Goal: Check status: Check status

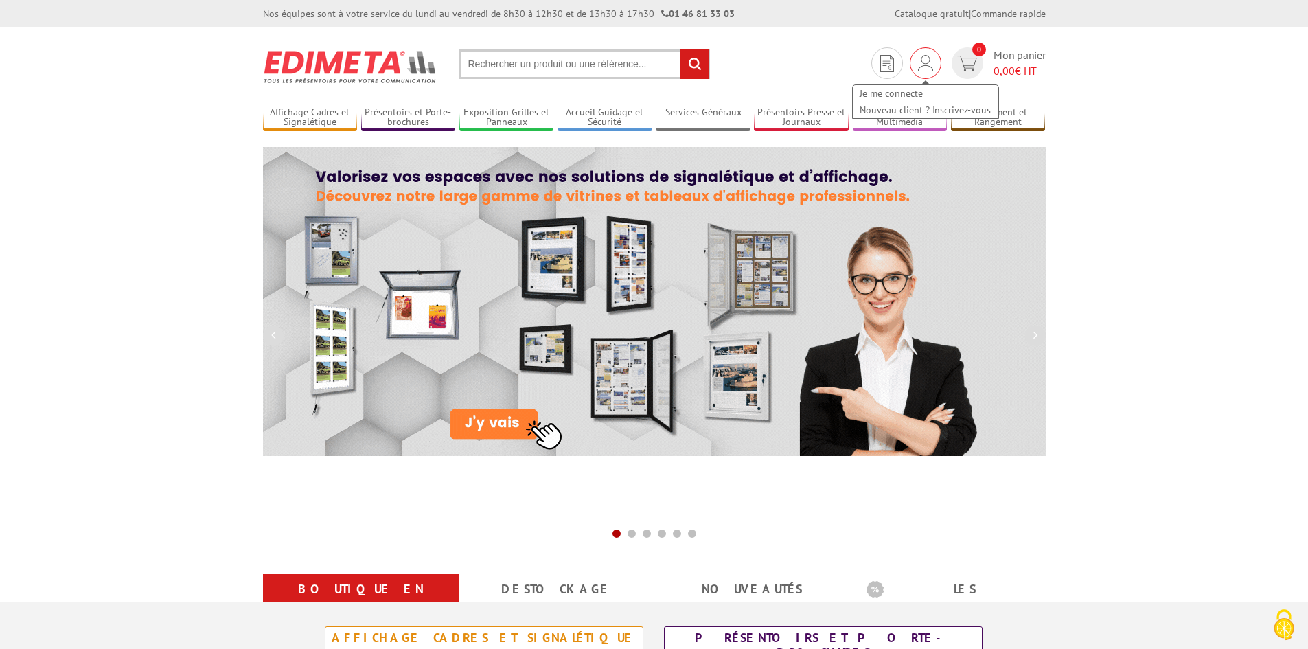
click at [926, 64] on img at bounding box center [925, 63] width 15 height 16
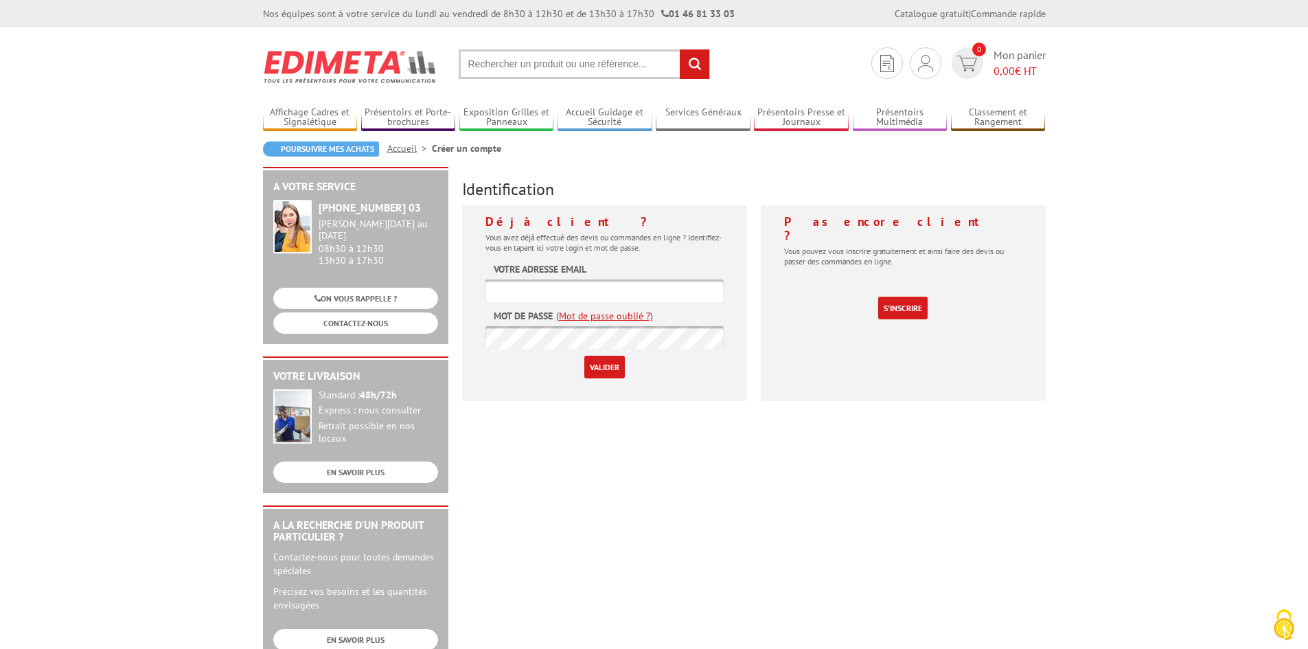
click at [643, 288] on input "text" at bounding box center [604, 290] width 238 height 23
type input "artisan@shopenseigne.fr"
click at [614, 370] on input "Valider" at bounding box center [604, 367] width 41 height 23
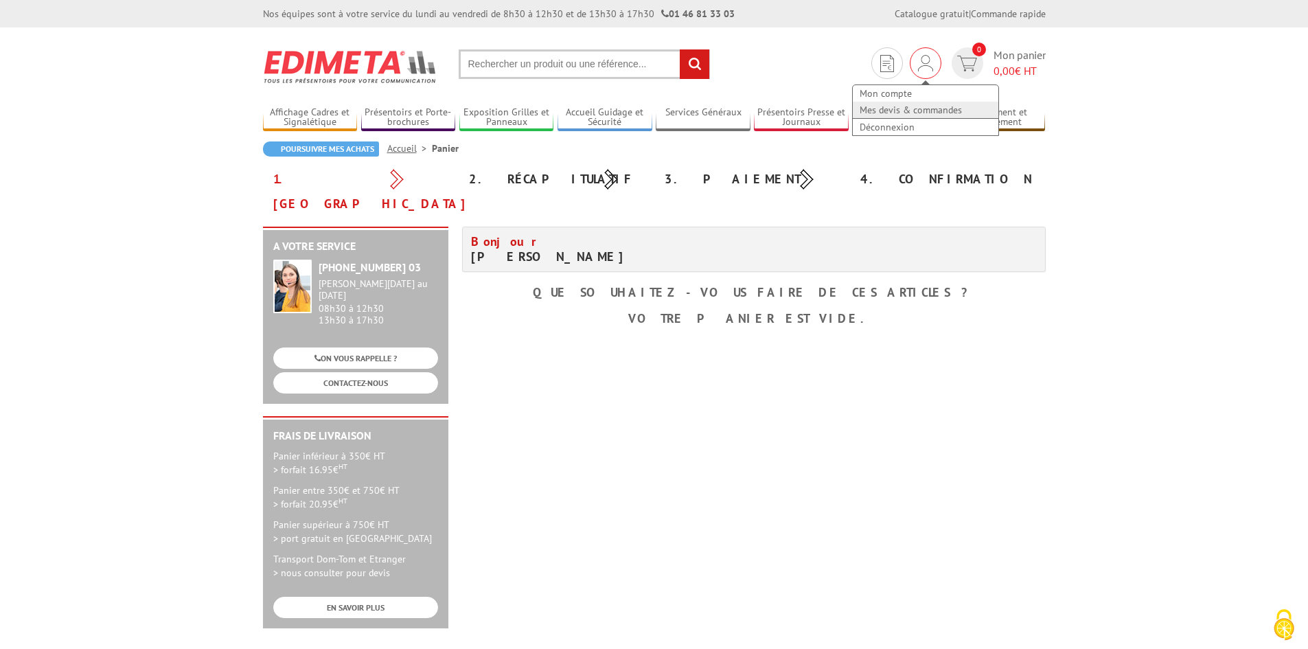
click at [908, 111] on link "Mes devis & commandes" at bounding box center [926, 110] width 146 height 16
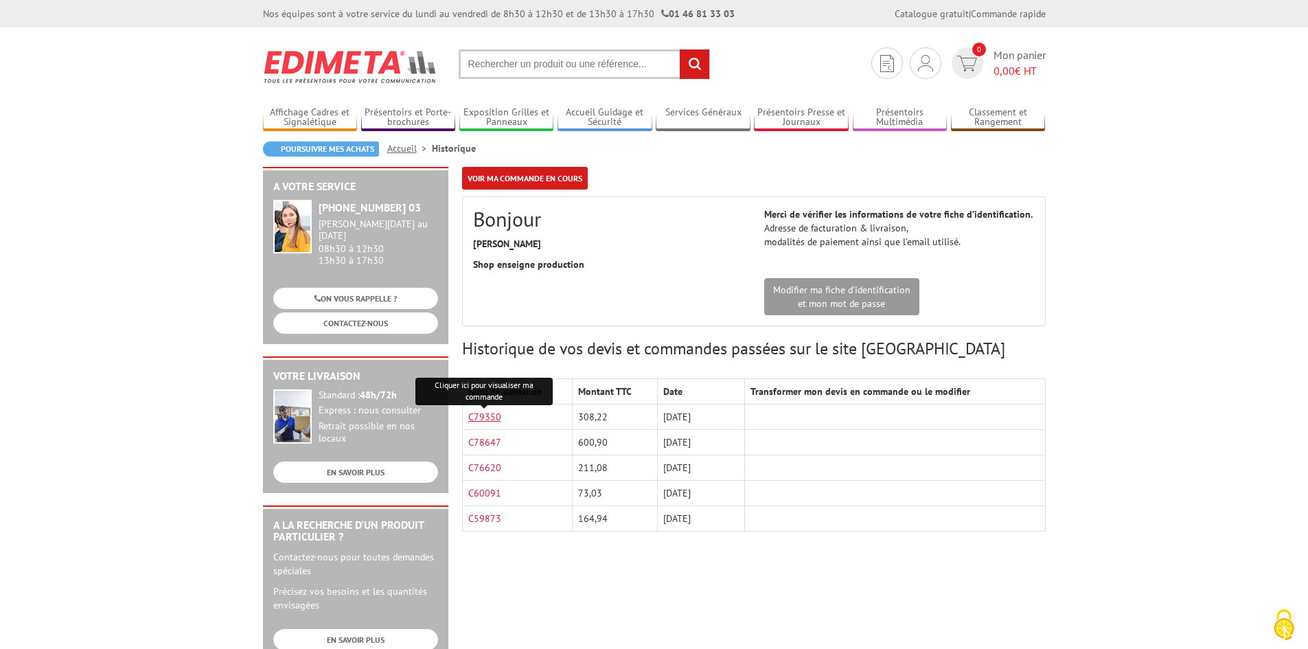
click at [490, 413] on link "C79350" at bounding box center [484, 417] width 33 height 12
click at [474, 437] on link "C78647" at bounding box center [484, 442] width 33 height 12
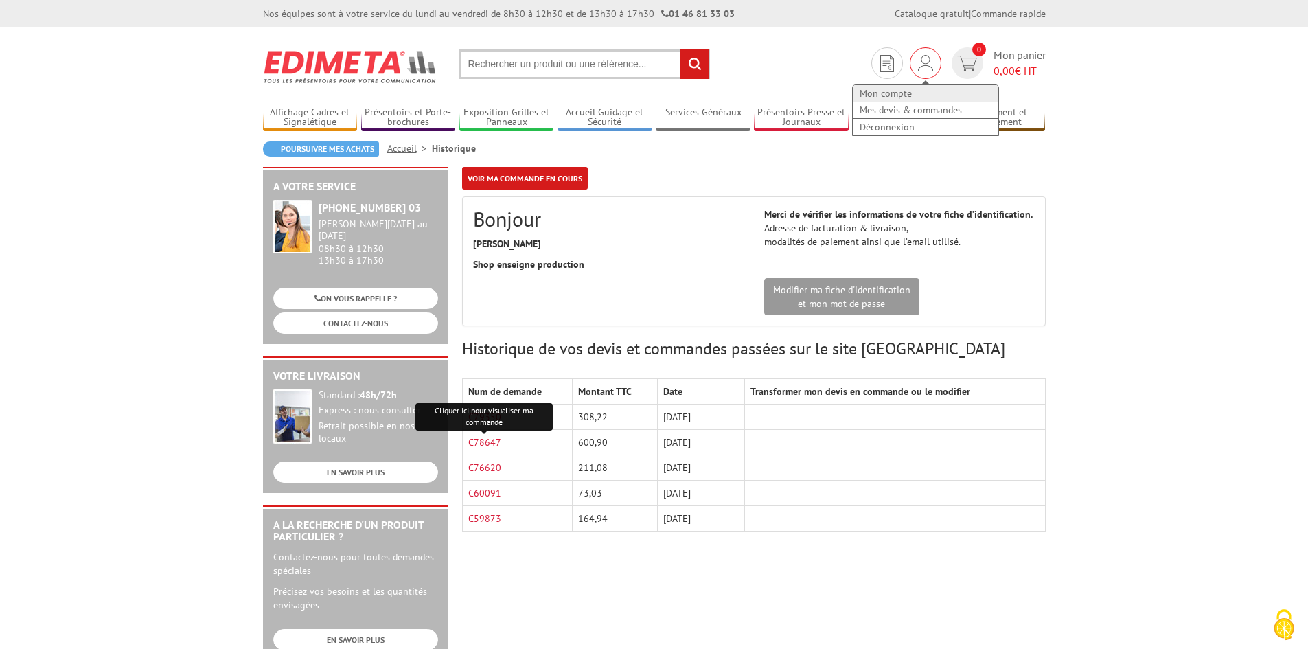
click at [888, 87] on link "Mon compte" at bounding box center [926, 93] width 146 height 16
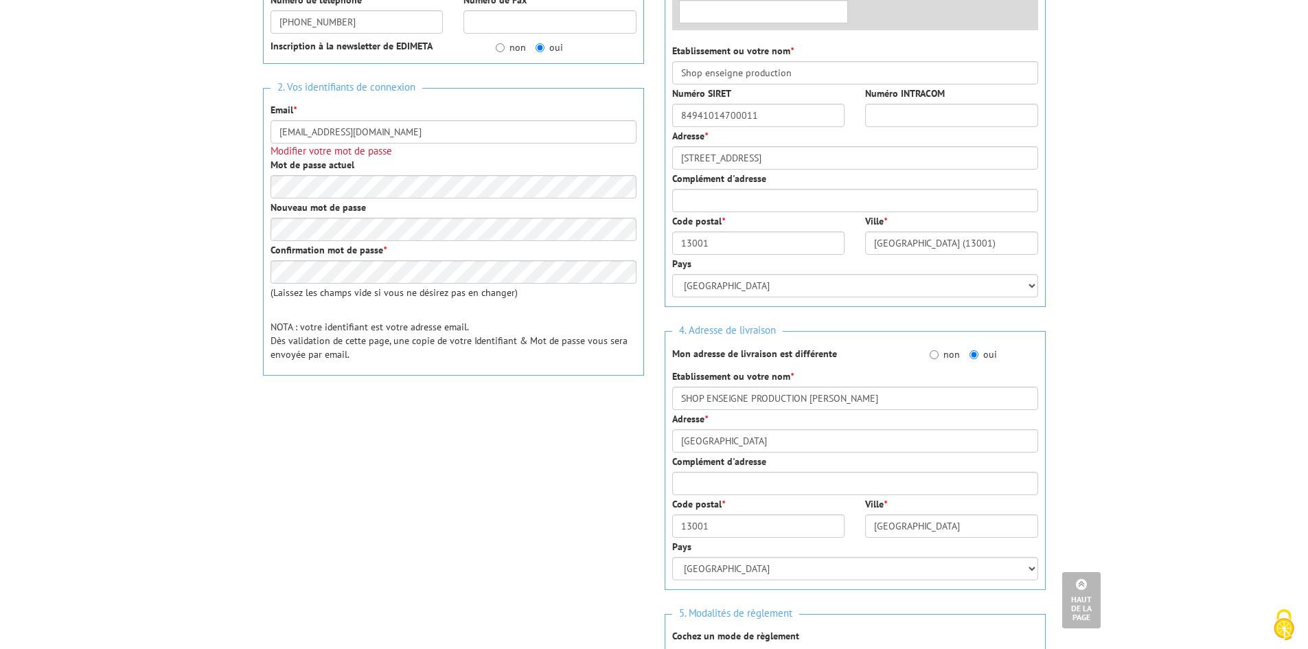
scroll to position [275, 0]
